Goal: Find specific page/section: Find specific page/section

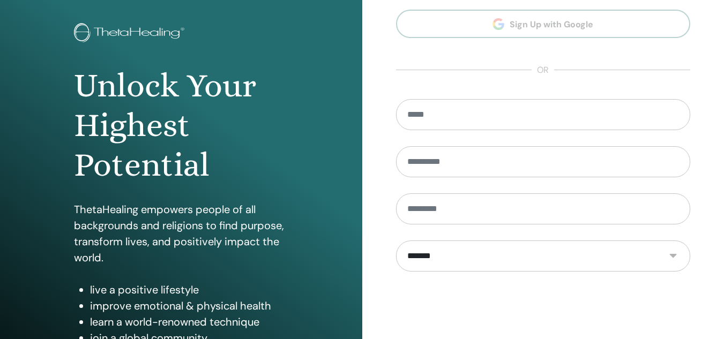
scroll to position [175, 0]
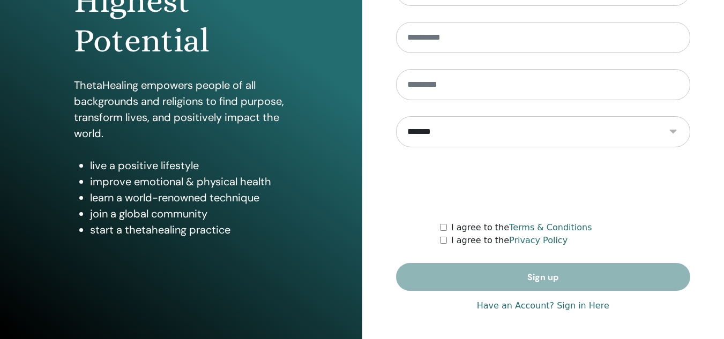
click at [504, 304] on link "Have an Account? Sign in Here" at bounding box center [543, 306] width 132 height 13
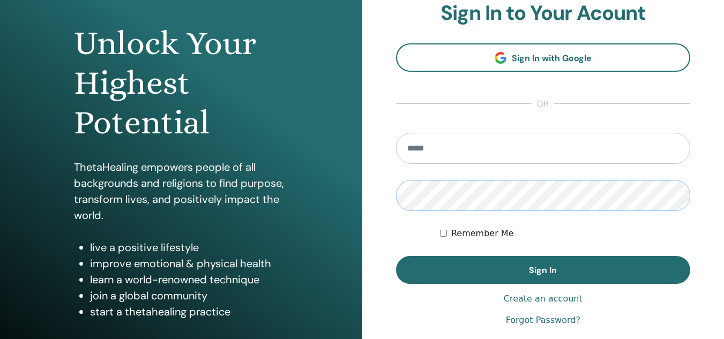
scroll to position [92, 0]
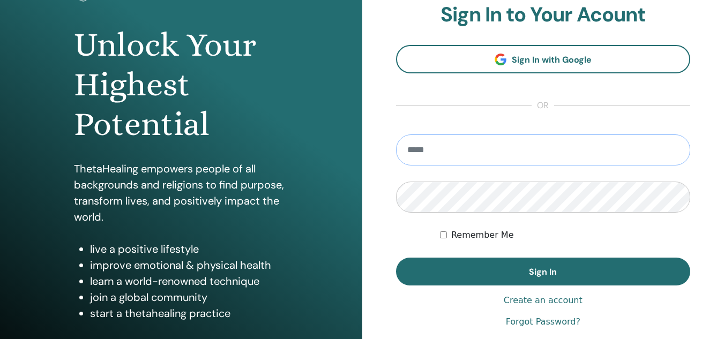
click at [447, 143] on input "email" at bounding box center [543, 150] width 295 height 31
type input "**********"
click at [396, 258] on button "Sign In" at bounding box center [543, 272] width 295 height 28
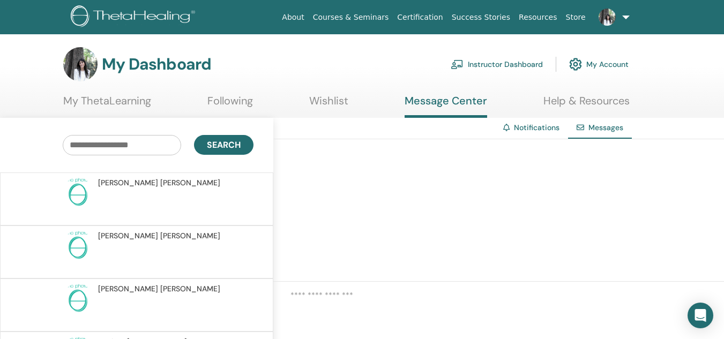
click at [507, 65] on link "Instructor Dashboard" at bounding box center [497, 65] width 92 height 24
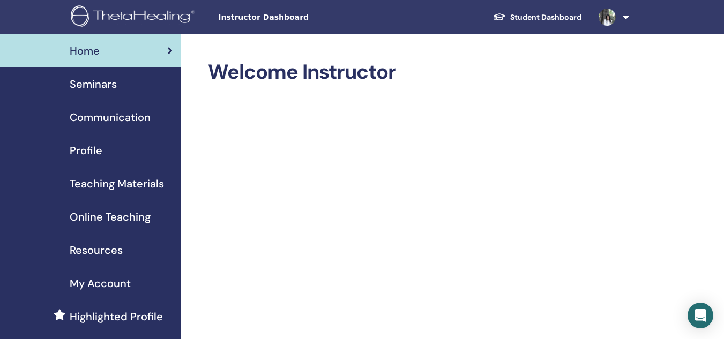
click at [144, 176] on span "Teaching Materials" at bounding box center [117, 184] width 94 height 16
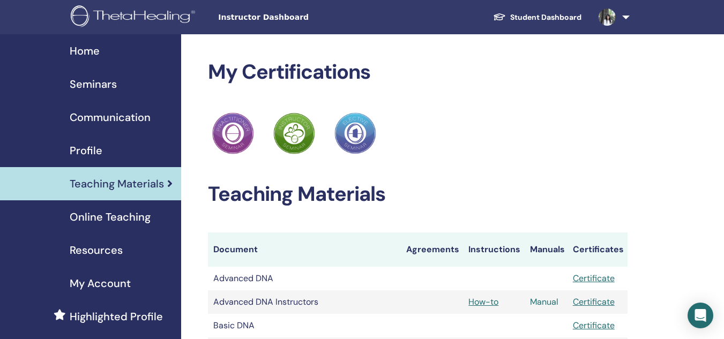
click at [547, 301] on link "Manual" at bounding box center [544, 302] width 28 height 11
